Goal: Use online tool/utility: Utilize a website feature to perform a specific function

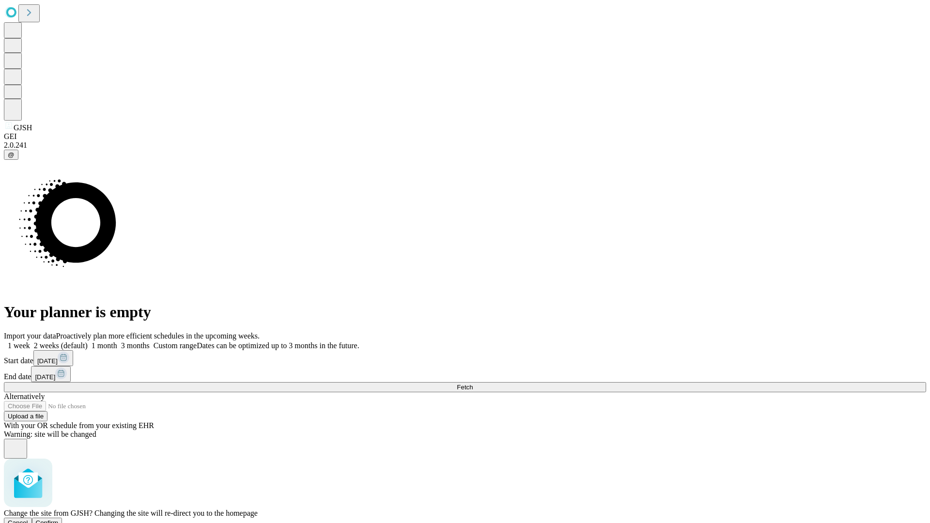
click at [59, 519] on span "Confirm" at bounding box center [47, 522] width 23 height 7
click at [30, 341] on label "1 week" at bounding box center [17, 345] width 26 height 8
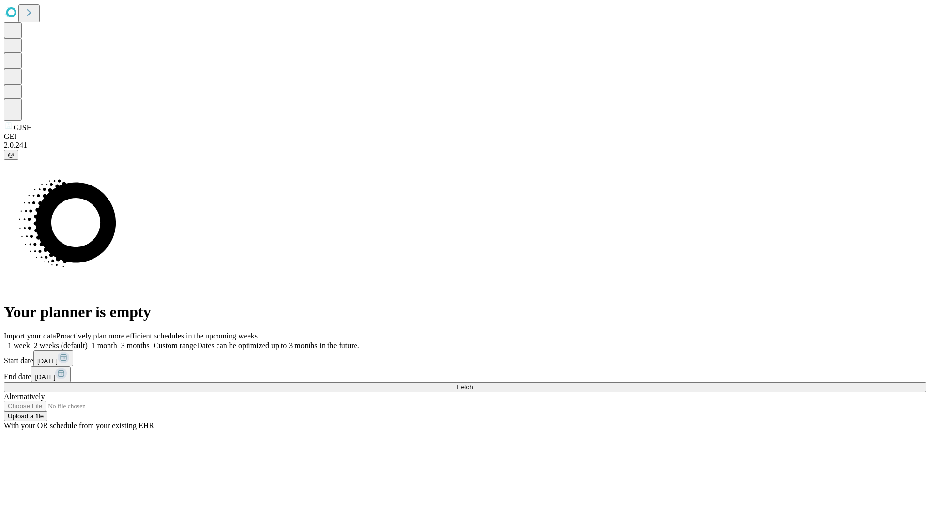
click at [473, 383] on span "Fetch" at bounding box center [465, 386] width 16 height 7
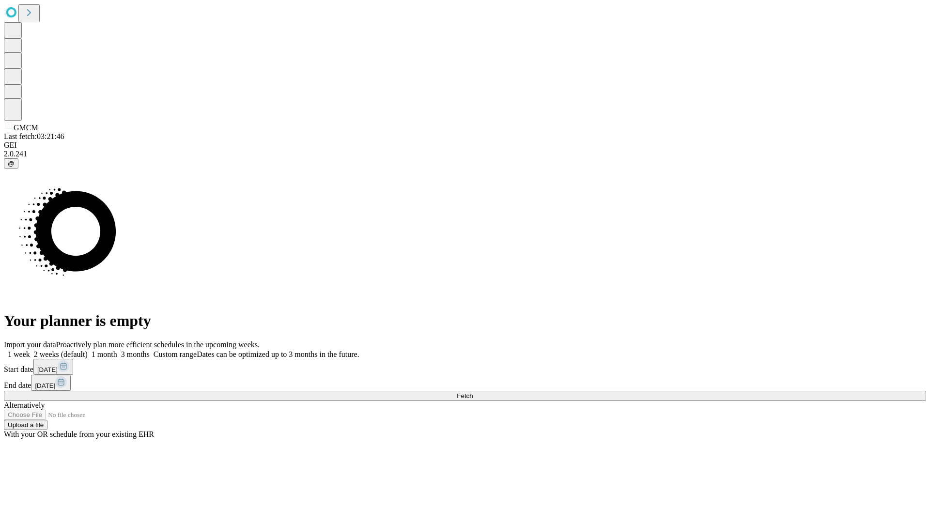
click at [30, 350] on label "1 week" at bounding box center [17, 354] width 26 height 8
click at [473, 392] on span "Fetch" at bounding box center [465, 395] width 16 height 7
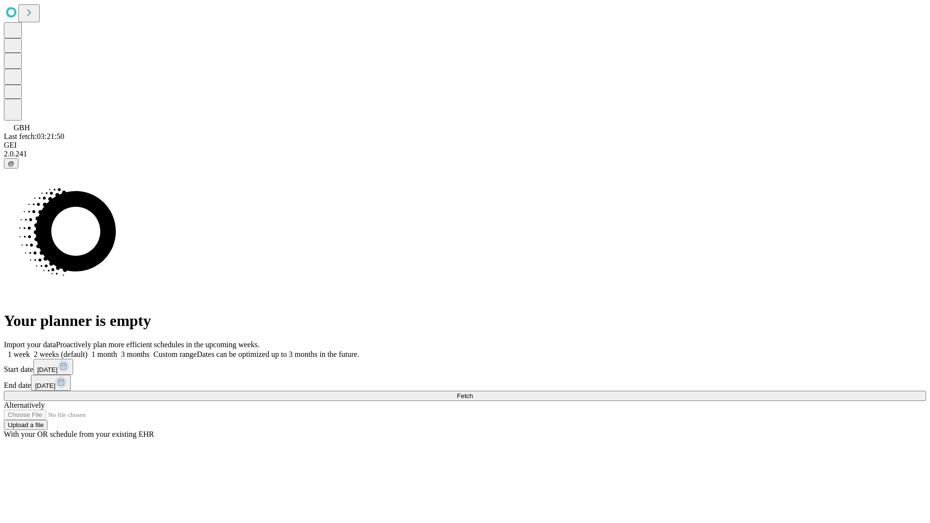
click at [30, 350] on label "1 week" at bounding box center [17, 354] width 26 height 8
click at [473, 392] on span "Fetch" at bounding box center [465, 395] width 16 height 7
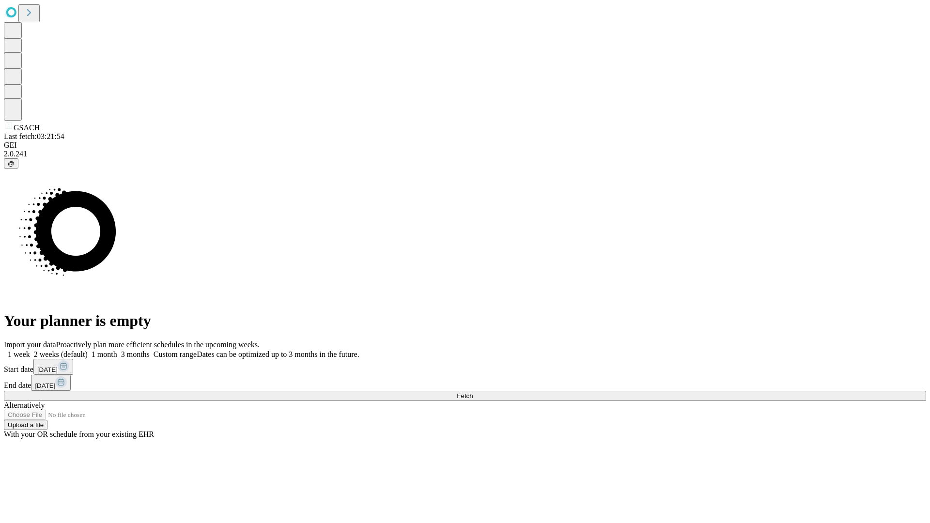
click at [30, 350] on label "1 week" at bounding box center [17, 354] width 26 height 8
click at [473, 392] on span "Fetch" at bounding box center [465, 395] width 16 height 7
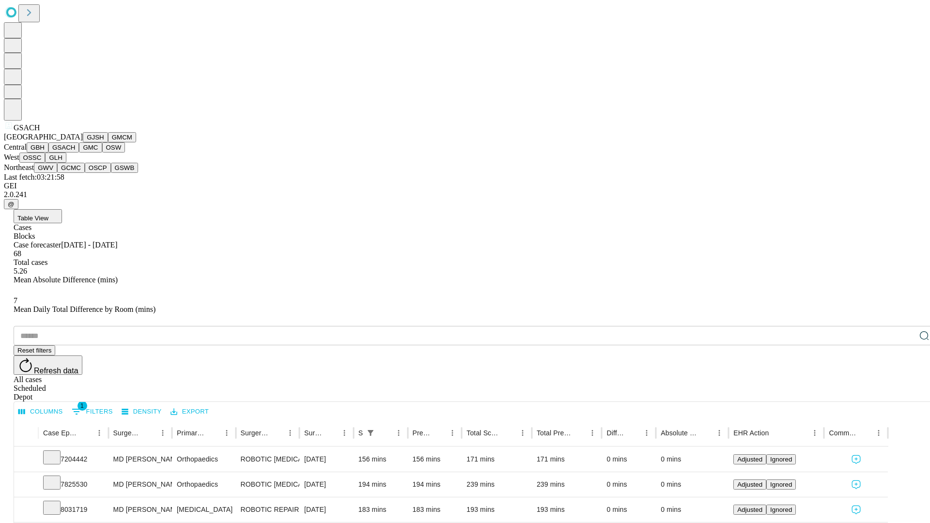
click at [79, 153] on button "GMC" at bounding box center [90, 147] width 23 height 10
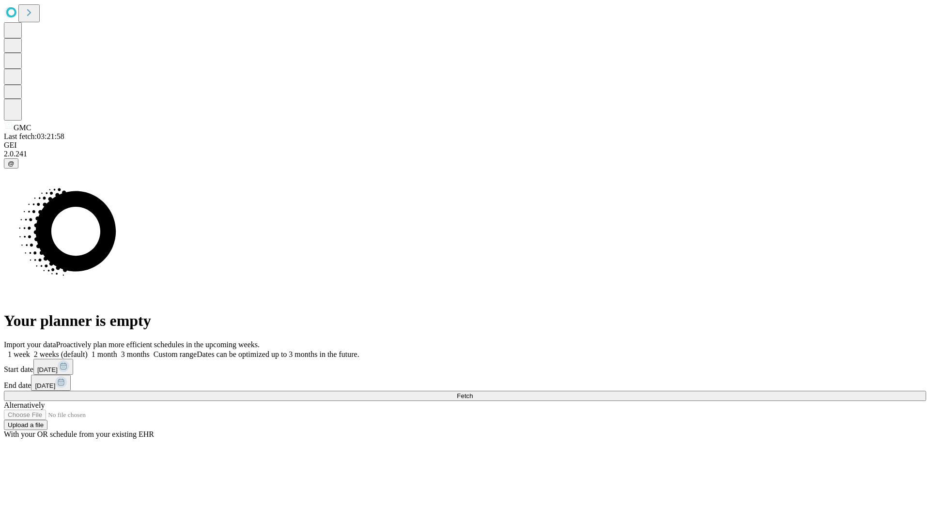
click at [30, 350] on label "1 week" at bounding box center [17, 354] width 26 height 8
click at [473, 392] on span "Fetch" at bounding box center [465, 395] width 16 height 7
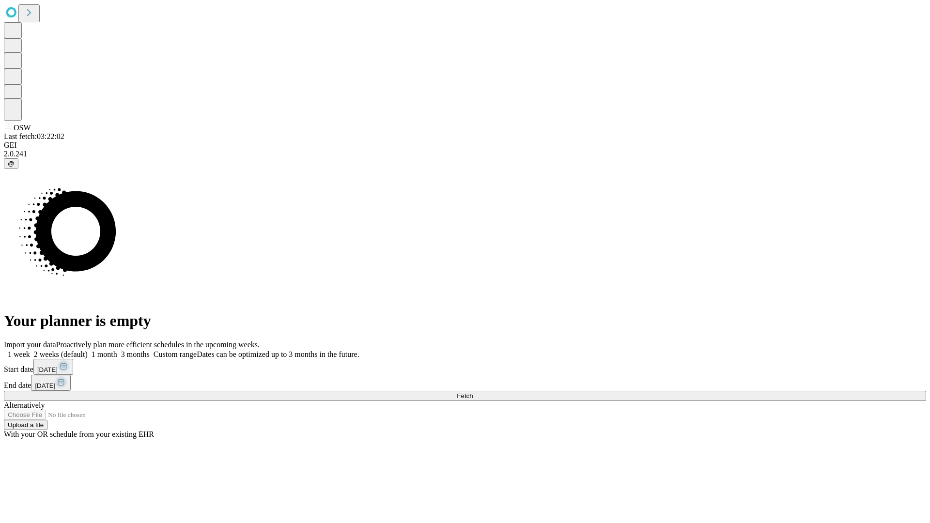
click at [30, 350] on label "1 week" at bounding box center [17, 354] width 26 height 8
click at [473, 392] on span "Fetch" at bounding box center [465, 395] width 16 height 7
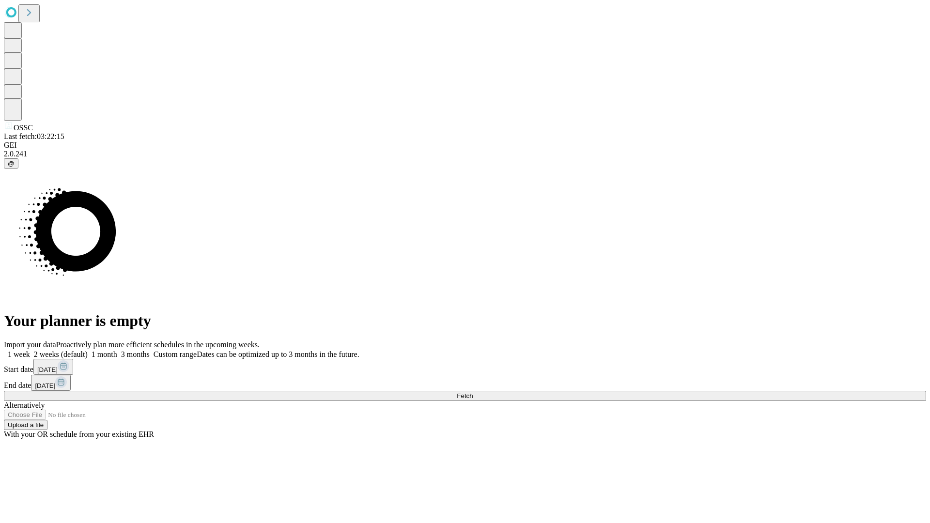
click at [30, 350] on label "1 week" at bounding box center [17, 354] width 26 height 8
click at [473, 392] on span "Fetch" at bounding box center [465, 395] width 16 height 7
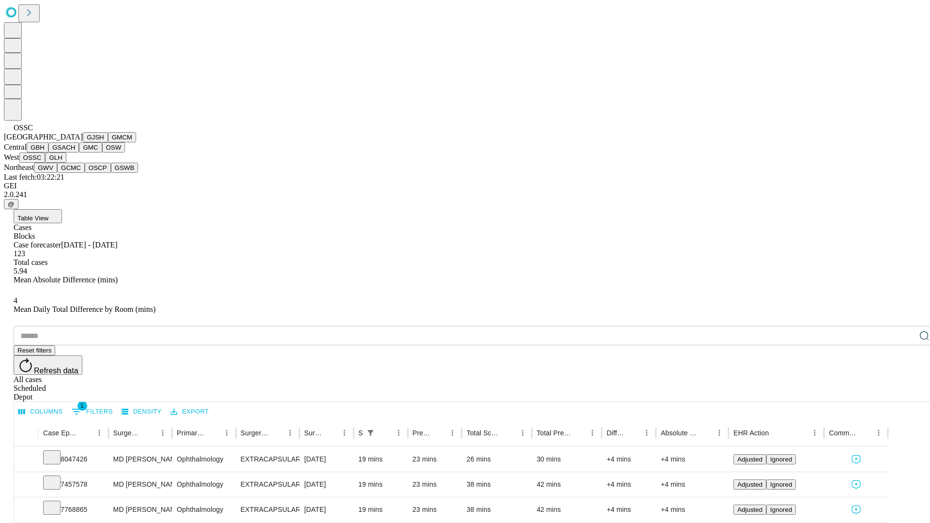
click at [66, 163] on button "GLH" at bounding box center [55, 158] width 21 height 10
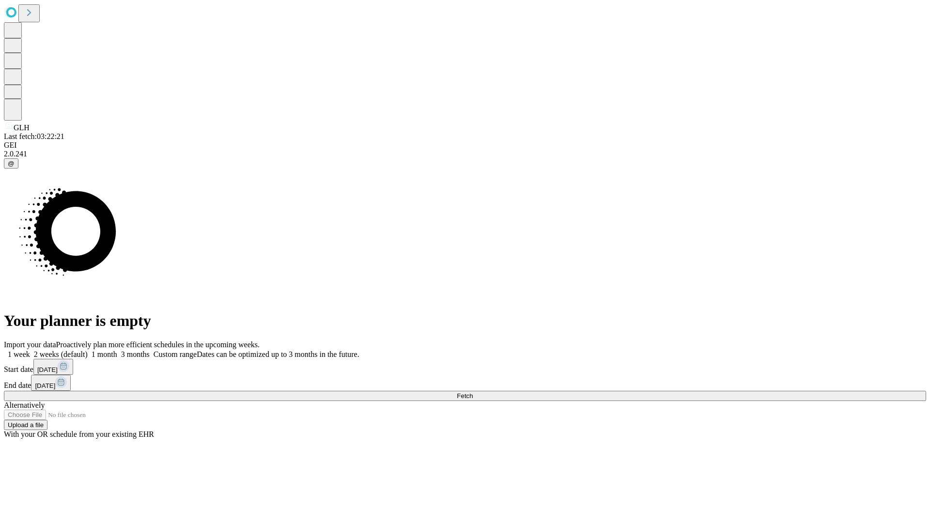
click at [30, 350] on label "1 week" at bounding box center [17, 354] width 26 height 8
click at [473, 392] on span "Fetch" at bounding box center [465, 395] width 16 height 7
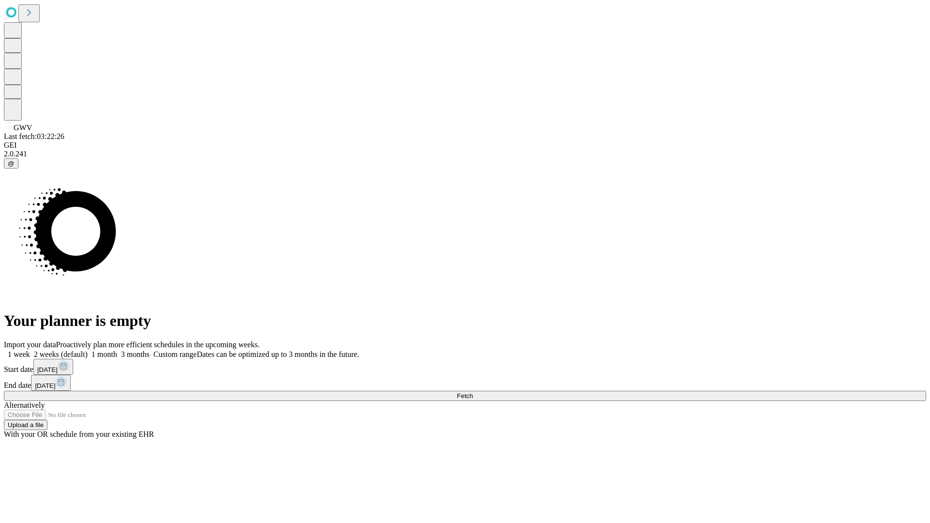
click at [473, 392] on span "Fetch" at bounding box center [465, 395] width 16 height 7
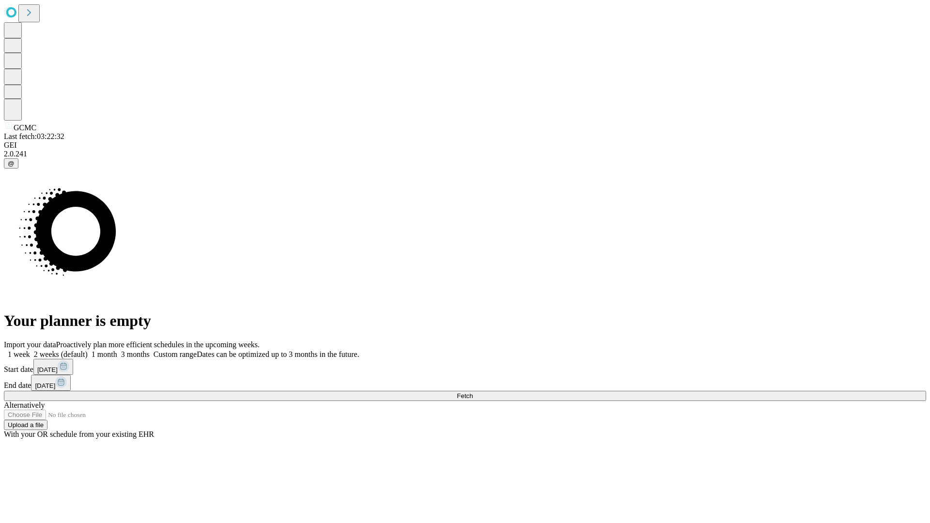
click at [30, 350] on label "1 week" at bounding box center [17, 354] width 26 height 8
click at [473, 392] on span "Fetch" at bounding box center [465, 395] width 16 height 7
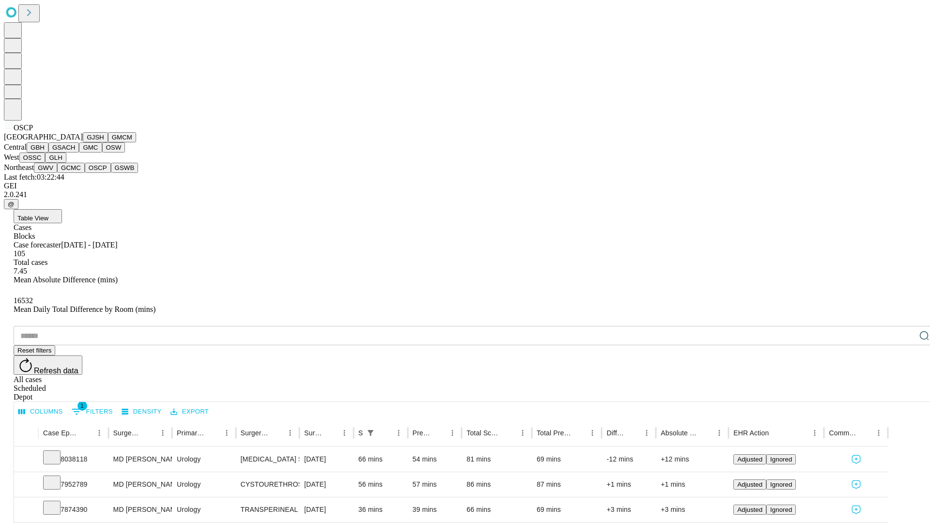
click at [111, 173] on button "GSWB" at bounding box center [125, 168] width 28 height 10
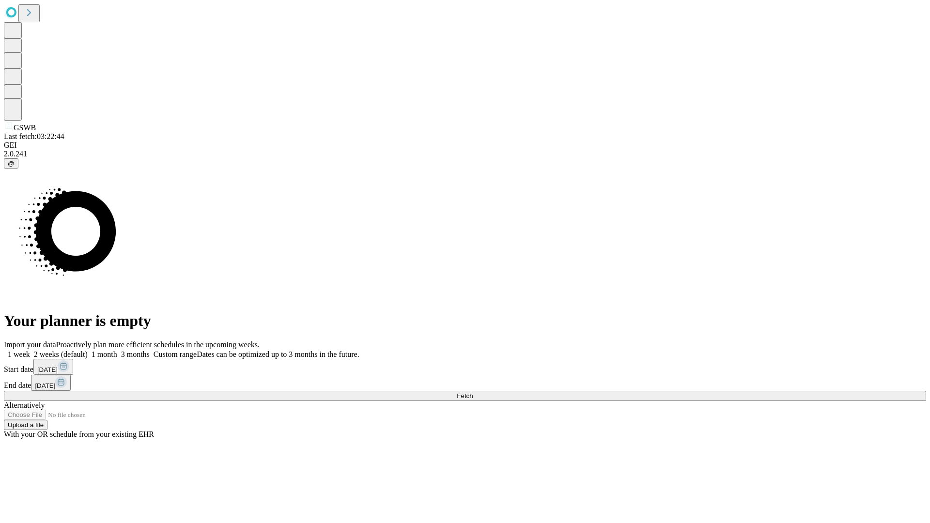
click at [473, 392] on span "Fetch" at bounding box center [465, 395] width 16 height 7
